Goal: Navigation & Orientation: Find specific page/section

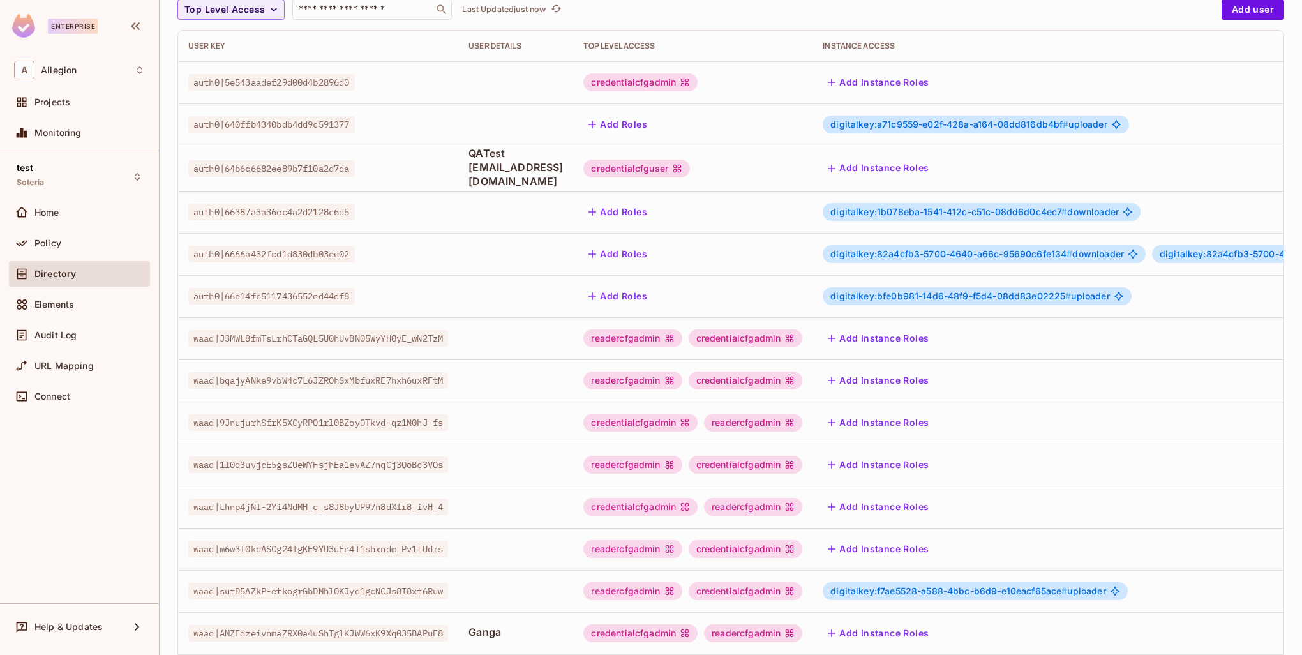
scroll to position [246, 0]
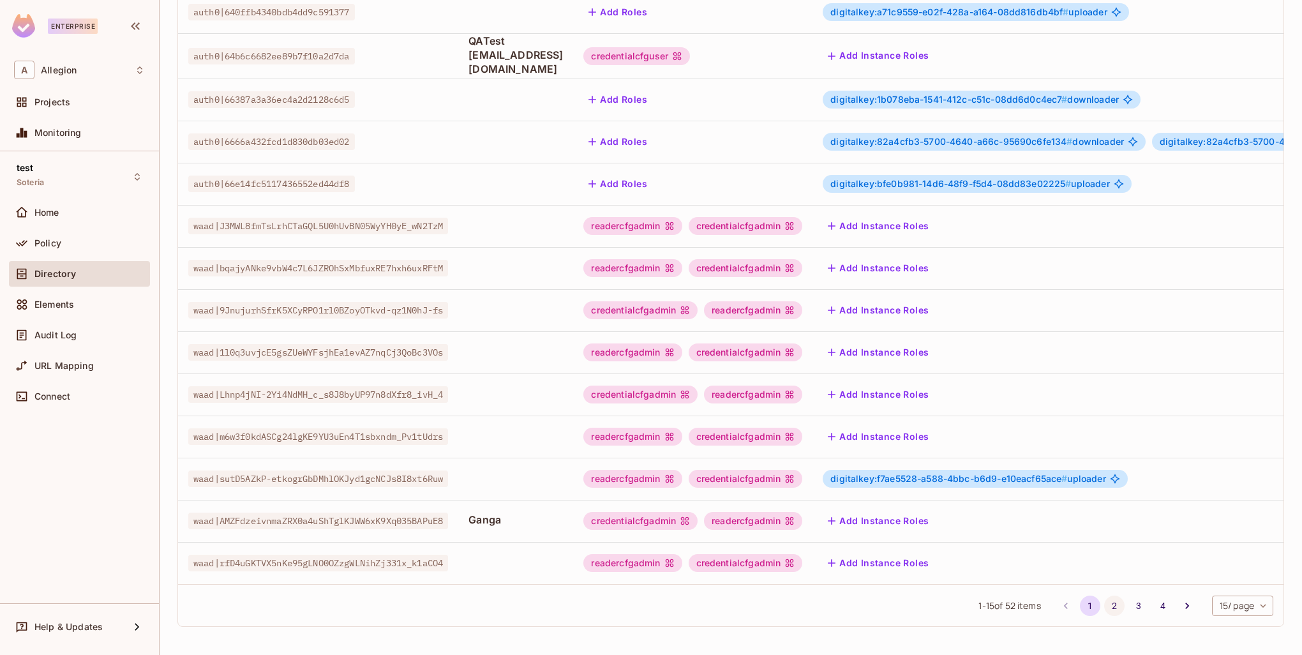
click at [1105, 603] on button "2" at bounding box center [1114, 605] width 20 height 20
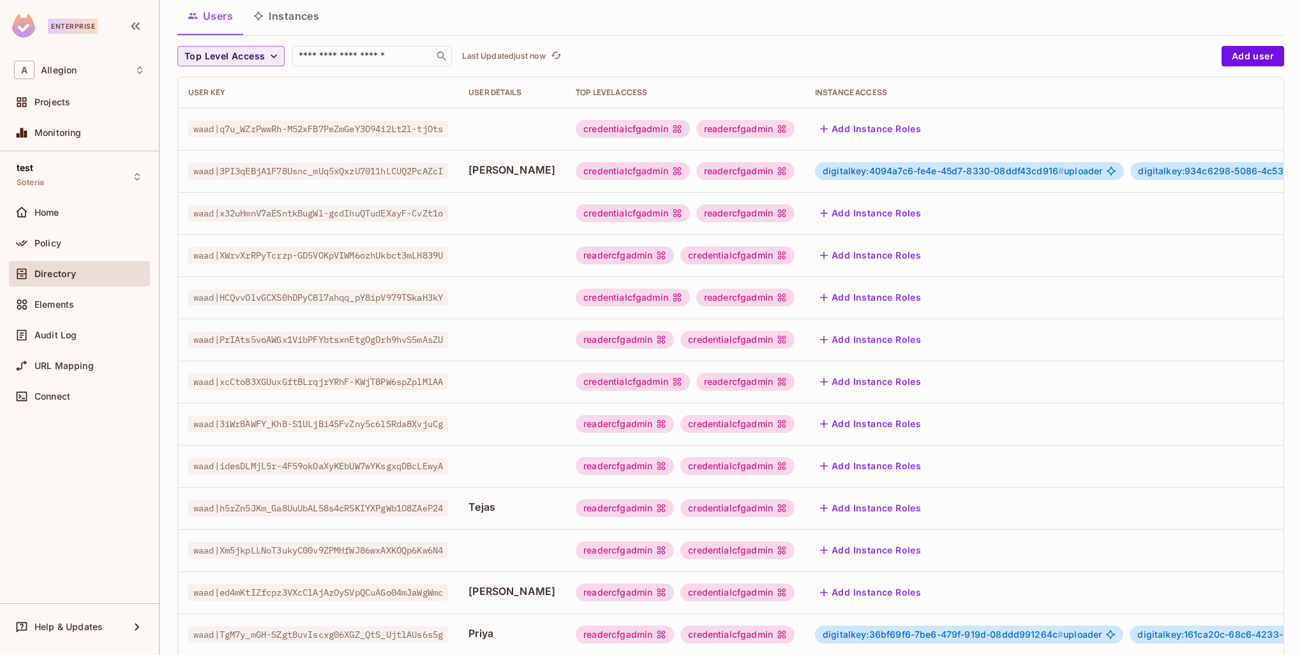
scroll to position [64, 0]
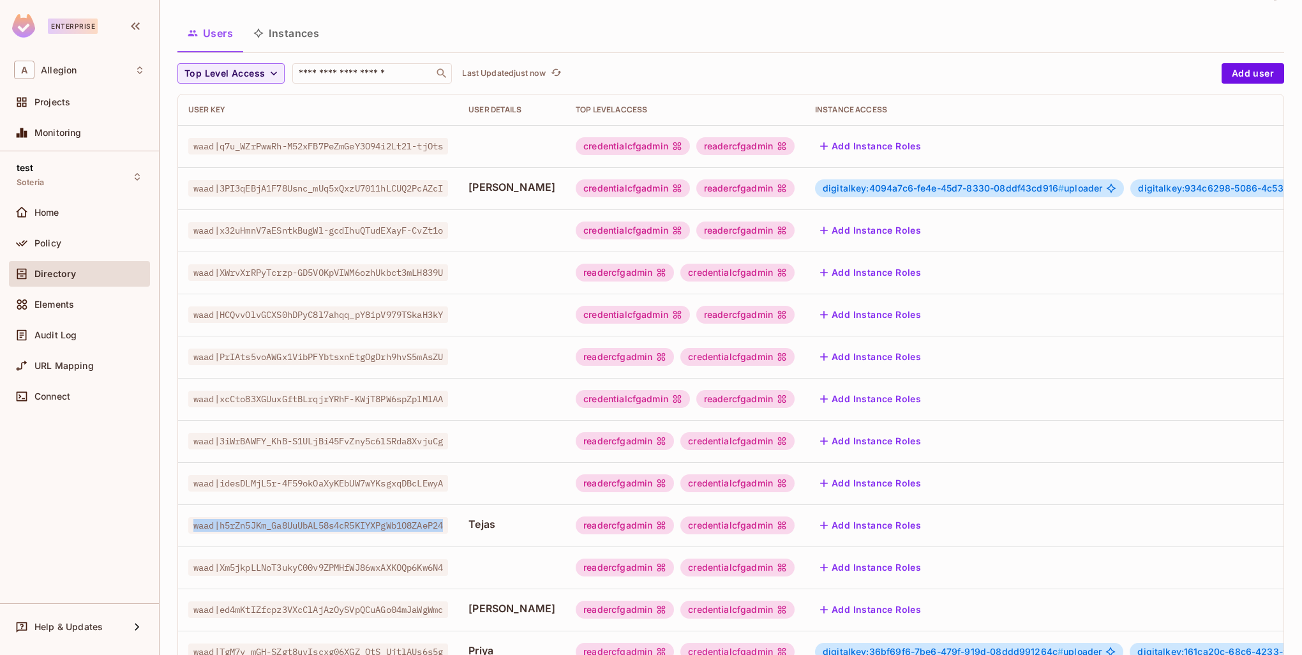
drag, startPoint x: 459, startPoint y: 525, endPoint x: 184, endPoint y: 527, distance: 275.0
click at [184, 527] on td "waad|h5rZn5JKm_Ga8UuUbAL58s4cR5KIYXPgWb1O8ZAeP24" at bounding box center [318, 525] width 280 height 42
click at [364, 533] on td "waad|h5rZn5JKm_Ga8UuUbAL58s4cR5KIYXPgWb1O8ZAeP24" at bounding box center [318, 525] width 280 height 42
drag, startPoint x: 482, startPoint y: 521, endPoint x: 511, endPoint y: 519, distance: 29.4
click at [511, 519] on span "Tejas" at bounding box center [511, 524] width 87 height 14
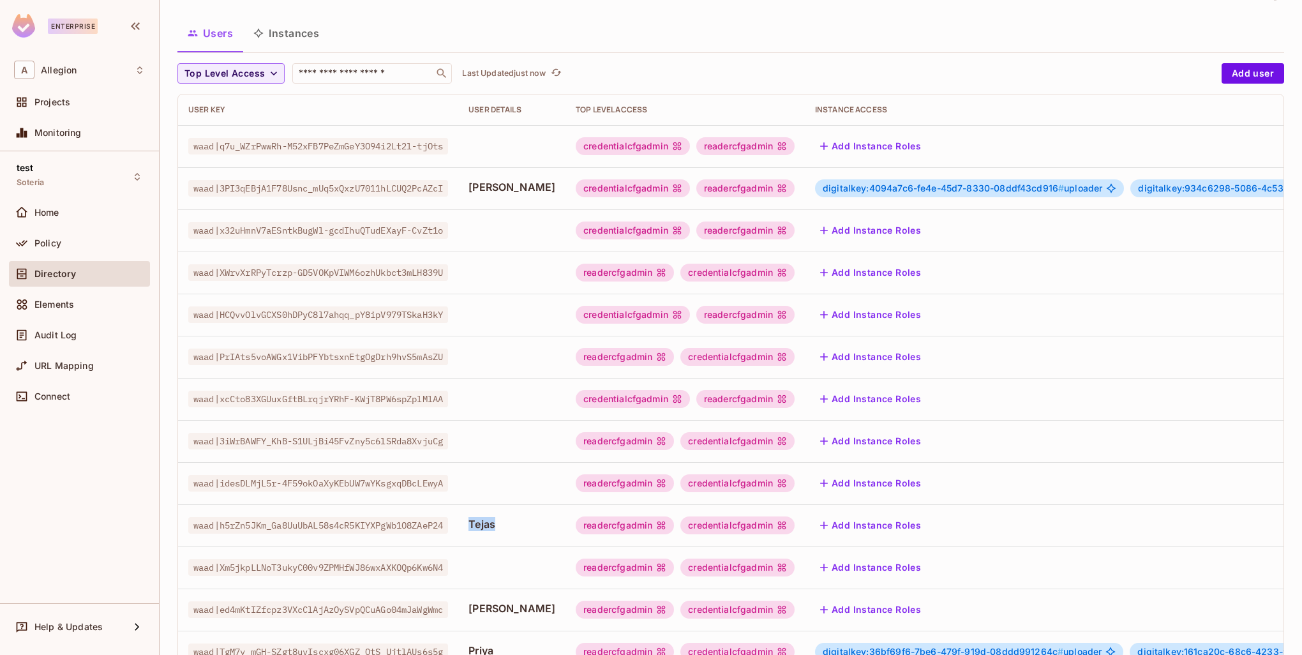
click at [511, 534] on td "Tejas" at bounding box center [511, 525] width 107 height 42
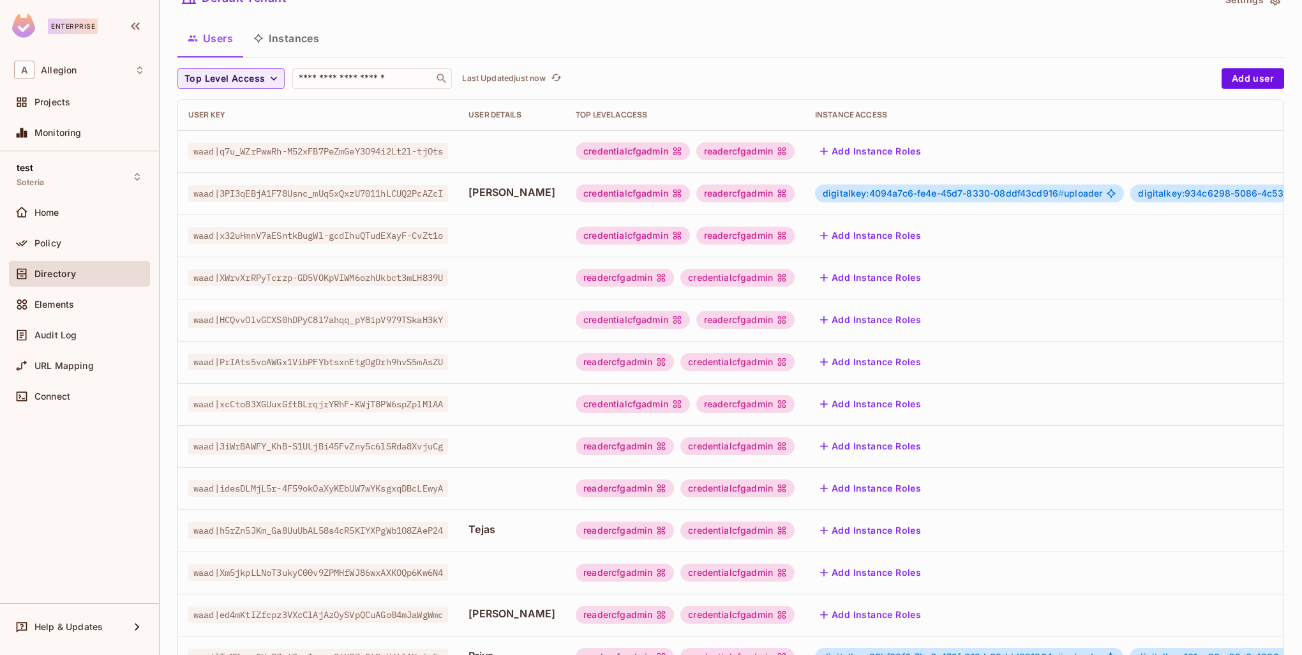
scroll to position [0, 0]
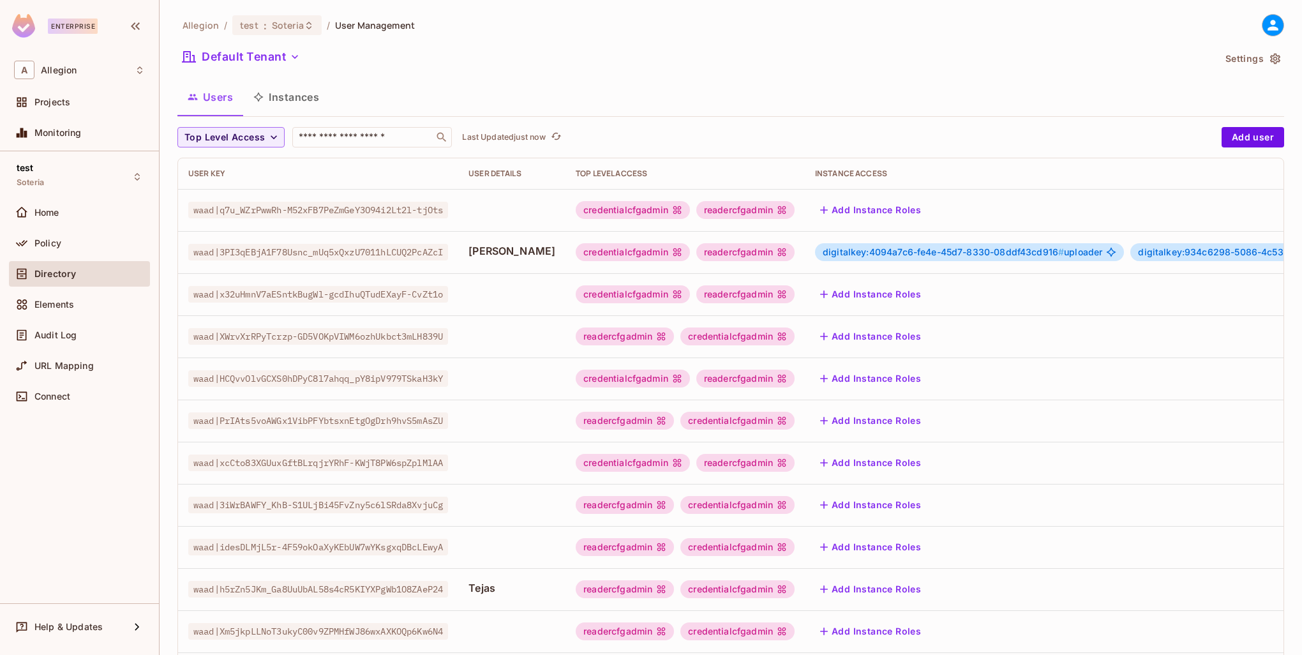
drag, startPoint x: 315, startPoint y: 96, endPoint x: 314, endPoint y: 129, distance: 32.6
click at [315, 96] on button "Instances" at bounding box center [286, 97] width 86 height 32
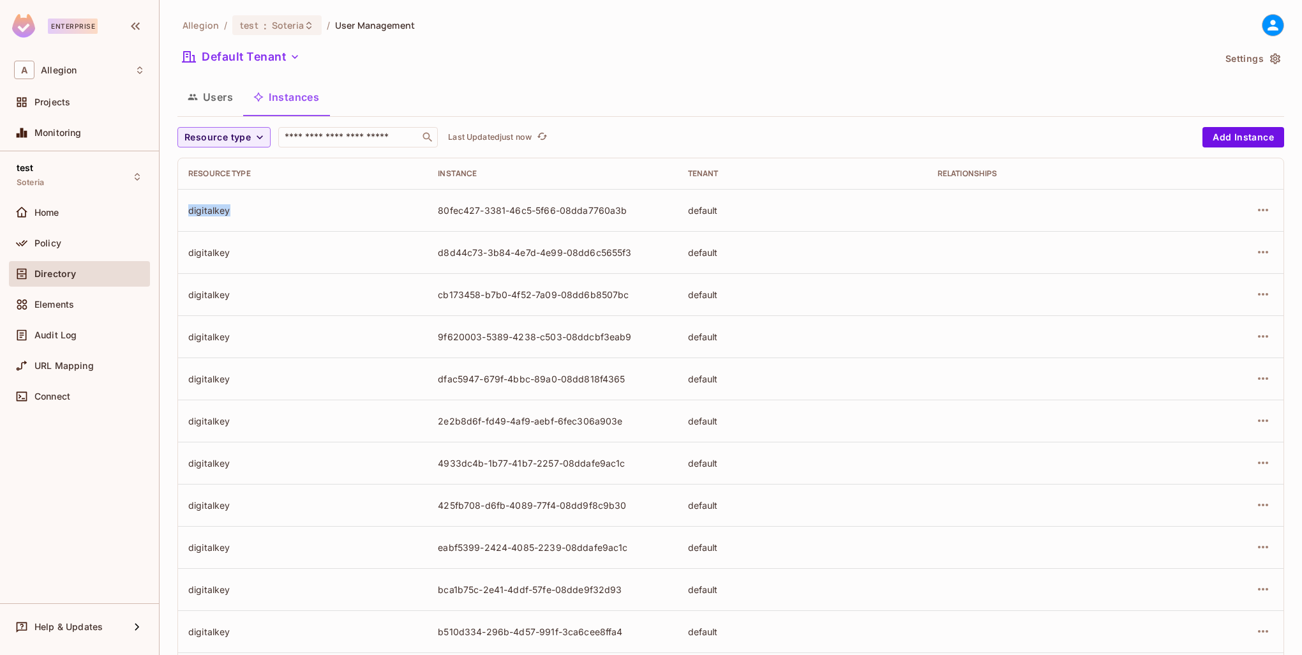
drag, startPoint x: 231, startPoint y: 211, endPoint x: 181, endPoint y: 210, distance: 49.8
click at [181, 210] on td "digitalkey" at bounding box center [302, 210] width 249 height 42
click at [314, 246] on div "digitalkey" at bounding box center [302, 252] width 229 height 12
drag, startPoint x: 230, startPoint y: 211, endPoint x: 182, endPoint y: 211, distance: 47.2
click at [182, 211] on td "digitalkey" at bounding box center [302, 210] width 249 height 42
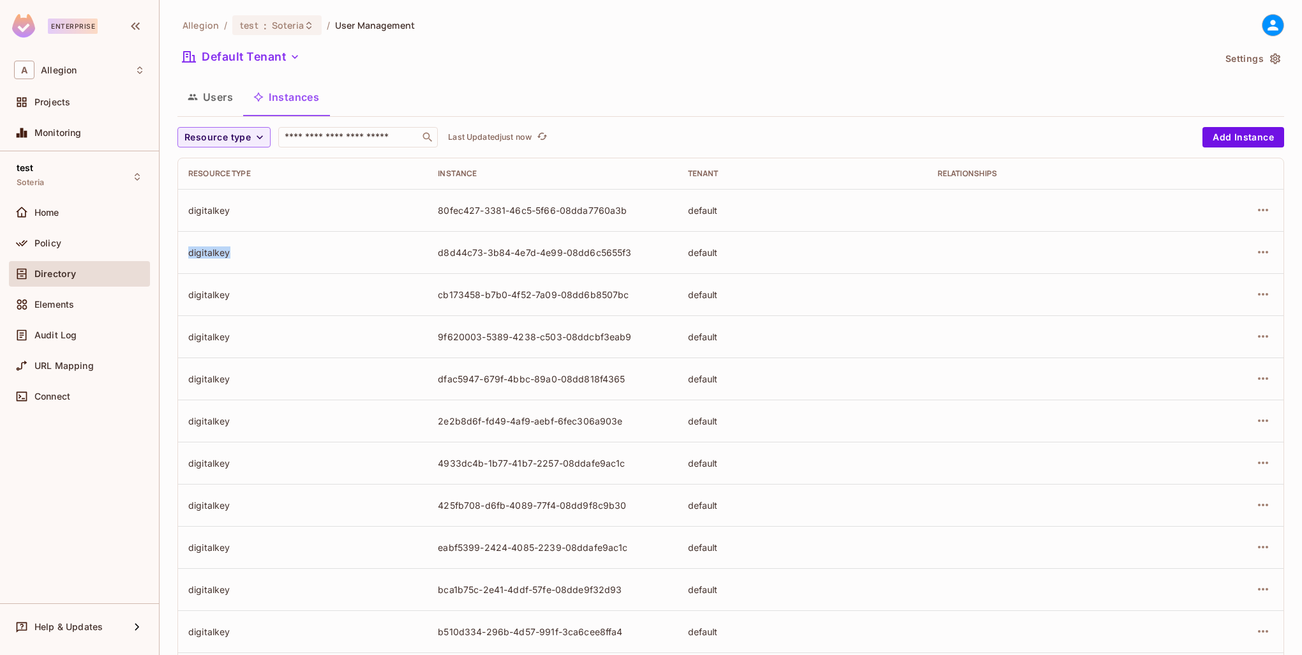
drag, startPoint x: 230, startPoint y: 253, endPoint x: 203, endPoint y: 278, distance: 37.5
click at [180, 253] on td "digitalkey" at bounding box center [302, 252] width 249 height 42
drag, startPoint x: 235, startPoint y: 302, endPoint x: 189, endPoint y: 297, distance: 46.9
click at [183, 293] on td "digitalkey" at bounding box center [302, 294] width 249 height 42
click at [267, 345] on td "digitalkey" at bounding box center [302, 336] width 249 height 42
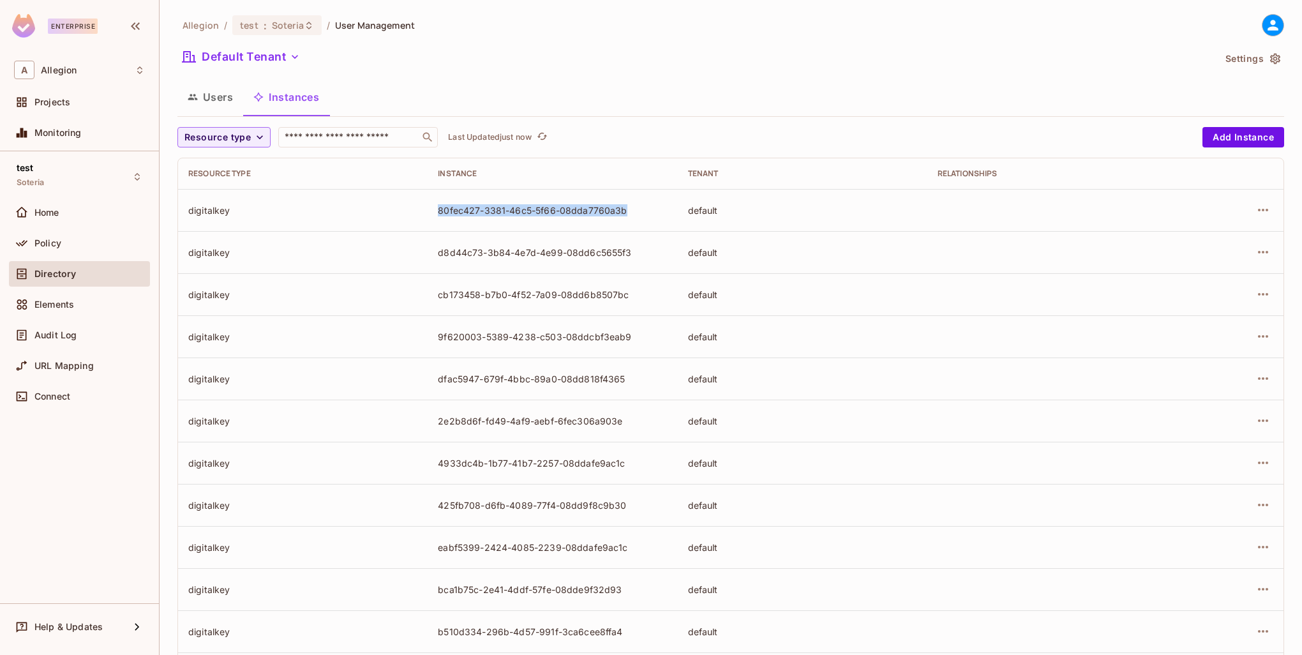
drag, startPoint x: 440, startPoint y: 211, endPoint x: 650, endPoint y: 209, distance: 209.9
click at [650, 209] on td "80fec427-3381-46c5-5f66-08dda7760a3b" at bounding box center [551, 210] width 249 height 42
drag, startPoint x: 635, startPoint y: 255, endPoint x: 391, endPoint y: 251, distance: 244.4
click at [391, 251] on tr "digitalkey d8d44c73-3b84-4e7d-4e99-08dd6c5655f3 default" at bounding box center [730, 252] width 1105 height 42
drag, startPoint x: 556, startPoint y: 295, endPoint x: 638, endPoint y: 294, distance: 81.7
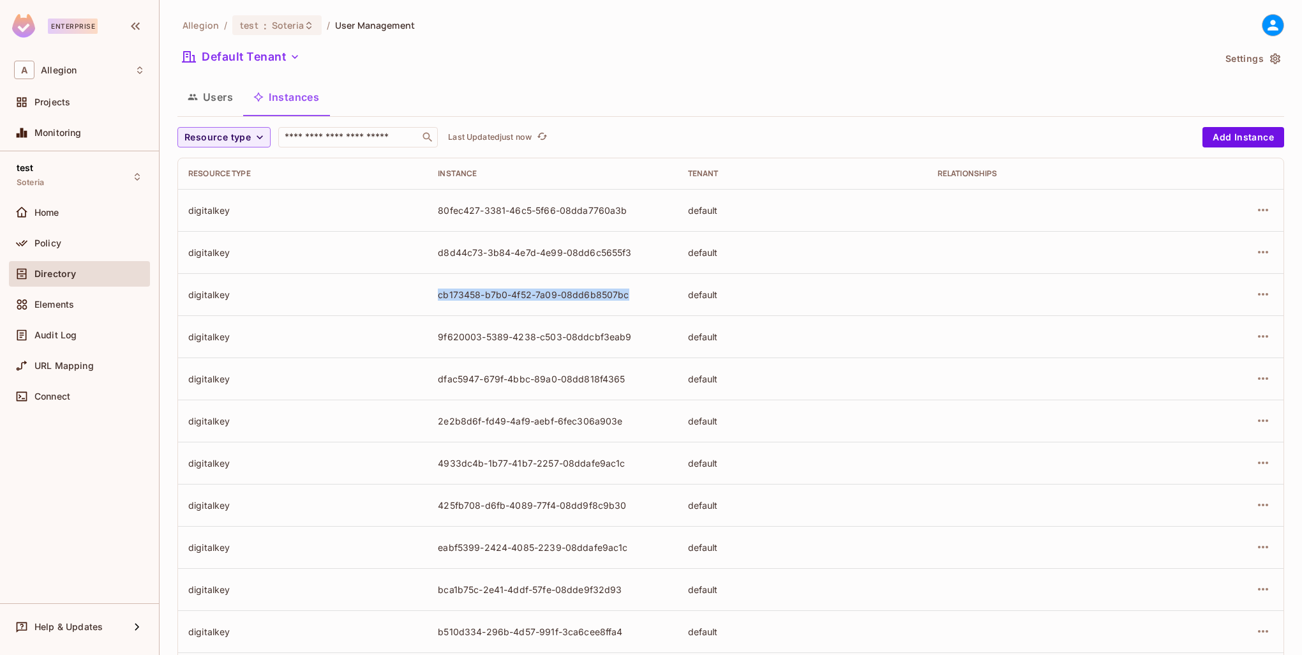
click at [638, 294] on tr "digitalkey cb173458-b7b0-4f52-7a09-08dd6b8507bc default" at bounding box center [730, 294] width 1105 height 42
drag, startPoint x: 635, startPoint y: 332, endPoint x: 365, endPoint y: 326, distance: 270.6
click at [365, 326] on tr "digitalkey 9f620003-5389-4238-c503-08ddcbf3eab9 default" at bounding box center [730, 336] width 1105 height 42
drag, startPoint x: 408, startPoint y: 381, endPoint x: 637, endPoint y: 385, distance: 229.1
click at [637, 385] on tr "digitalkey dfac5947-679f-4bbc-89a0-08dd818f4365 default" at bounding box center [730, 378] width 1105 height 42
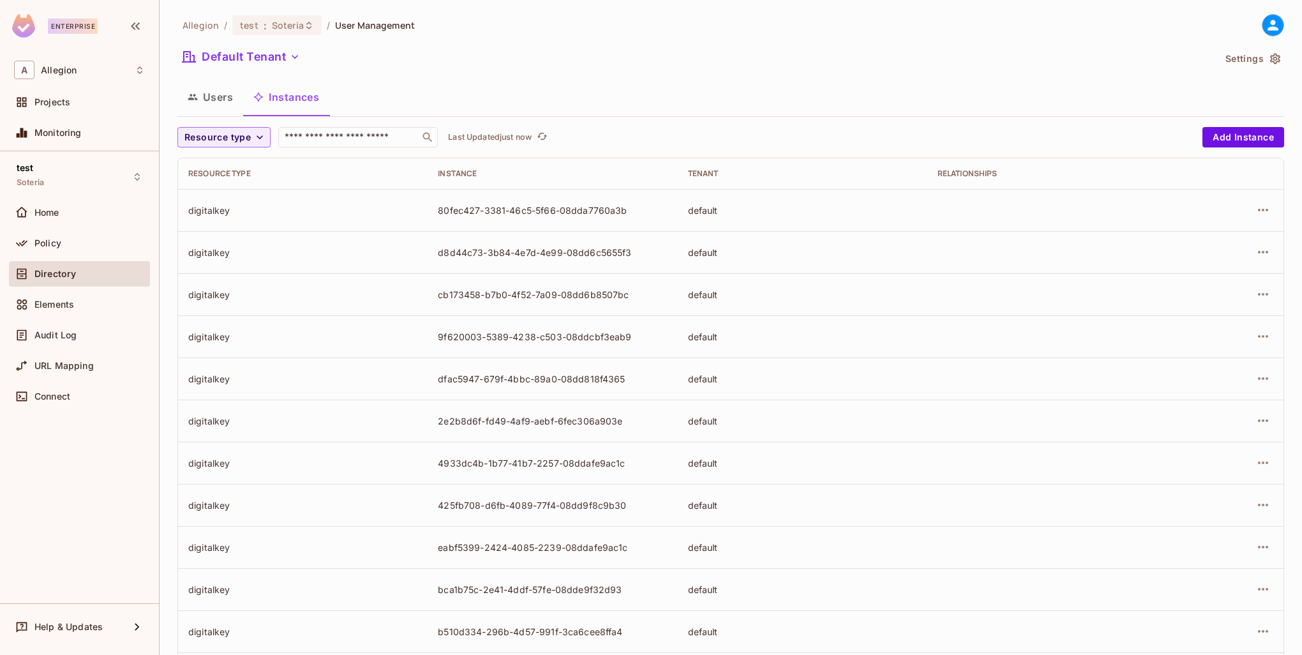
click at [625, 431] on td "2e2b8d6f-fd49-4af9-aebf-6fec306a903e" at bounding box center [551, 420] width 249 height 42
click at [206, 98] on button "Users" at bounding box center [210, 97] width 66 height 32
